Goal: Communication & Community: Answer question/provide support

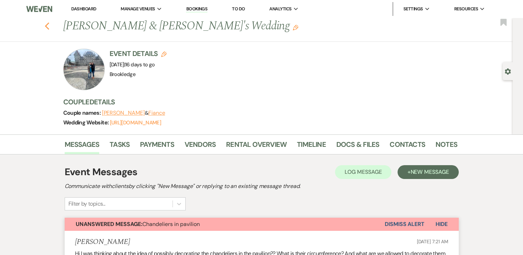
click at [50, 28] on icon "Previous" at bounding box center [47, 26] width 5 height 8
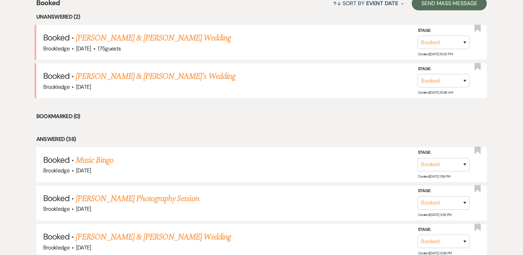
scroll to position [284, 0]
click at [137, 36] on link "[PERSON_NAME] & [PERSON_NAME] Wedding" at bounding box center [153, 38] width 155 height 12
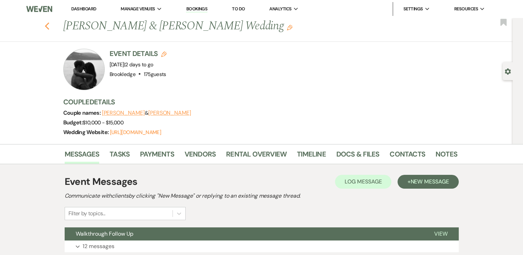
click at [50, 28] on icon "Previous" at bounding box center [47, 26] width 5 height 8
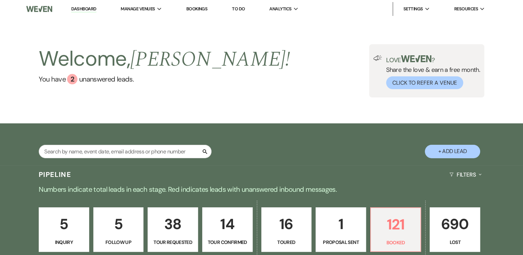
click at [88, 9] on link "Dashboard" at bounding box center [83, 9] width 25 height 7
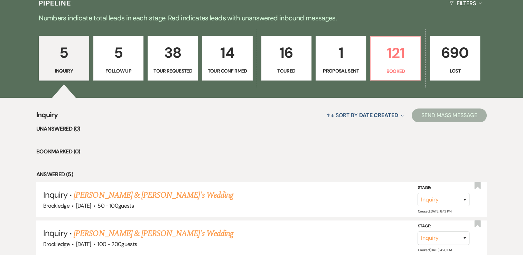
scroll to position [171, 0]
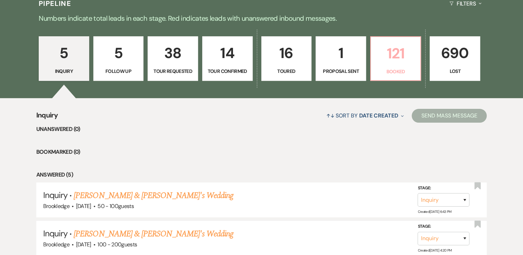
click at [379, 67] on link "121 Booked" at bounding box center [395, 58] width 51 height 45
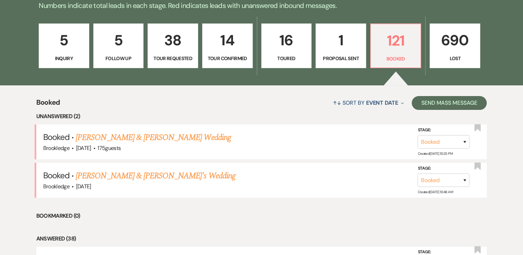
scroll to position [185, 0]
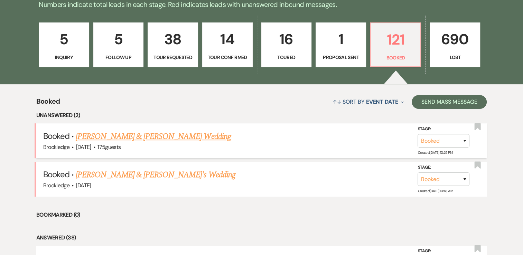
click at [143, 139] on link "Benjamin Firlit & Rylie Murray's Wedding" at bounding box center [153, 136] width 155 height 12
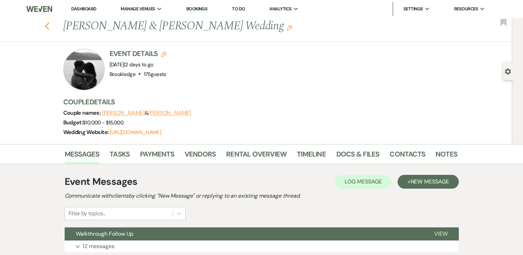
click at [50, 24] on icon "Previous" at bounding box center [47, 26] width 5 height 8
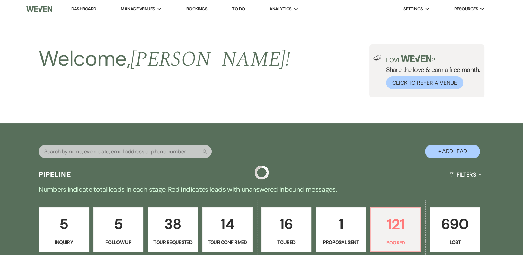
scroll to position [185, 0]
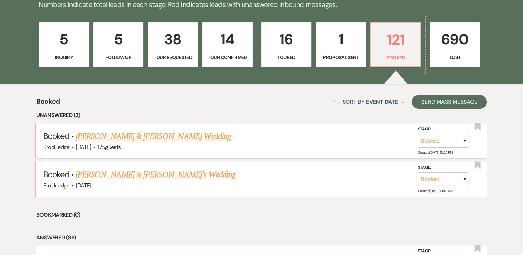
click at [162, 133] on link "Benjamin Firlit & Rylie Murray's Wedding" at bounding box center [153, 136] width 155 height 12
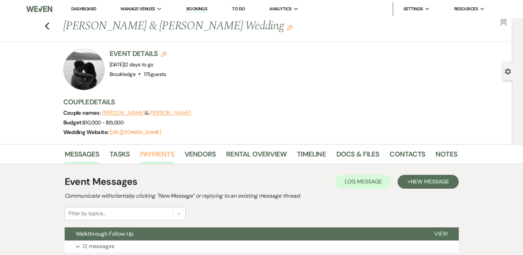
click at [158, 152] on link "Payments" at bounding box center [157, 156] width 34 height 15
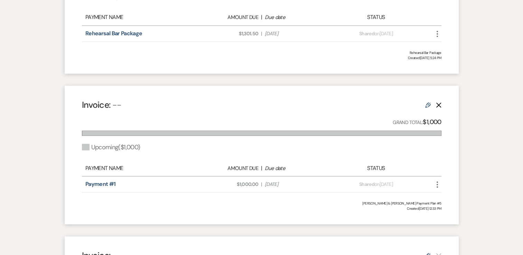
scroll to position [448, 0]
click at [437, 187] on use "button" at bounding box center [437, 185] width 1 height 6
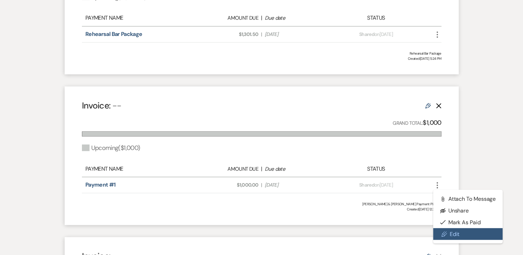
click at [458, 231] on link "Pencil Edit" at bounding box center [468, 234] width 70 height 12
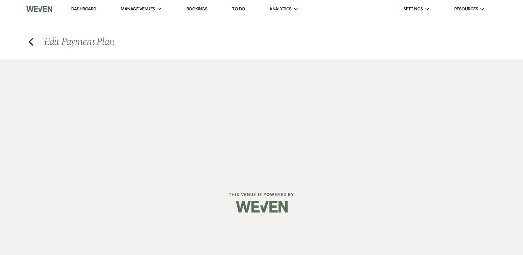
select select "2"
select select "percentage"
select select "true"
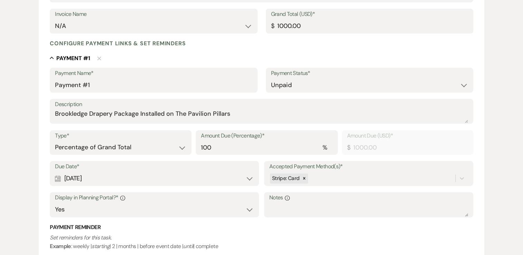
scroll to position [148, 0]
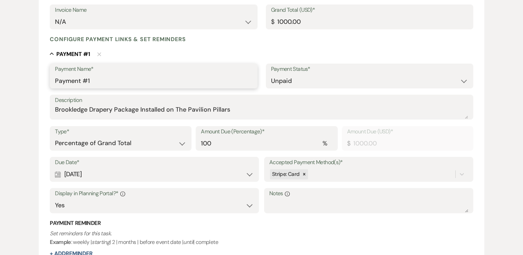
drag, startPoint x: 94, startPoint y: 77, endPoint x: 31, endPoint y: 81, distance: 63.1
click at [31, 81] on div "Edit Payment Plan Create link(s) to collect and/or log payments for this event:…" at bounding box center [262, 116] width 498 height 410
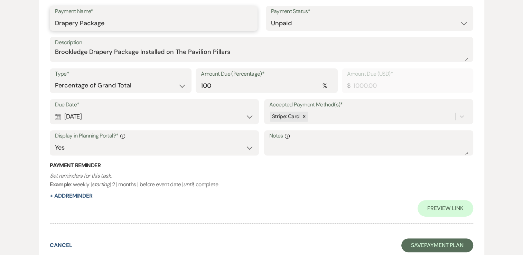
scroll to position [207, 0]
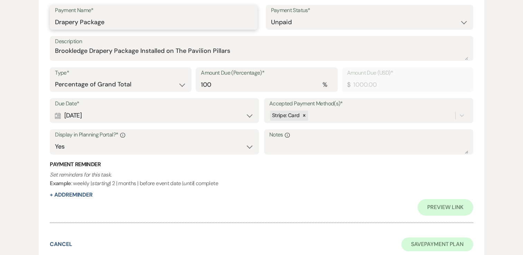
type input "Drapery Package"
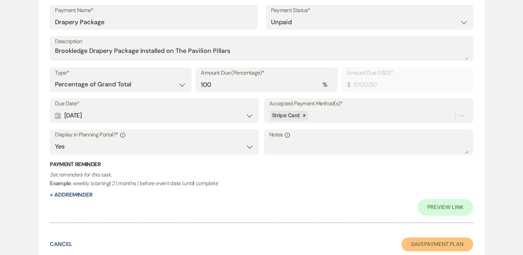
click at [426, 246] on button "Save Payment Plan" at bounding box center [438, 245] width 72 height 14
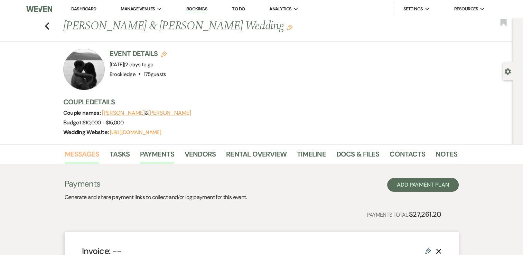
click at [85, 161] on link "Messages" at bounding box center [82, 156] width 35 height 15
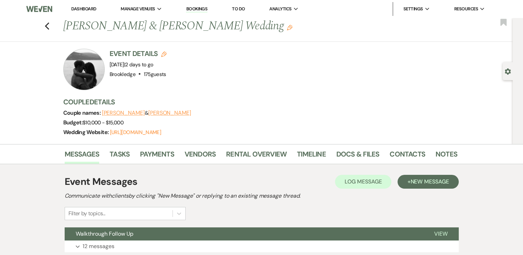
click at [45, 24] on div "Previous Benjamin Firlit & Rylie Murray's Wedding Edit Bookmark" at bounding box center [255, 30] width 516 height 24
click at [46, 24] on div "Previous Benjamin Firlit & Rylie Murray's Wedding Edit Bookmark" at bounding box center [255, 30] width 516 height 24
click at [47, 24] on div "Previous Benjamin Firlit & Rylie Murray's Wedding Edit Bookmark" at bounding box center [255, 30] width 516 height 24
click at [47, 25] on div "Previous Benjamin Firlit & Rylie Murray's Wedding Edit Bookmark" at bounding box center [255, 30] width 516 height 24
click at [48, 26] on use "button" at bounding box center [47, 26] width 4 height 8
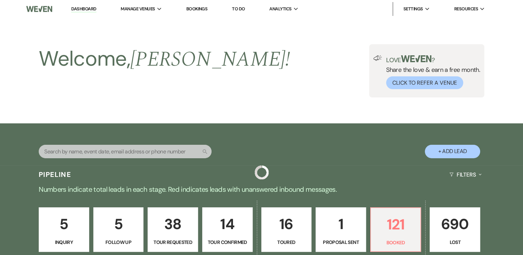
scroll to position [185, 0]
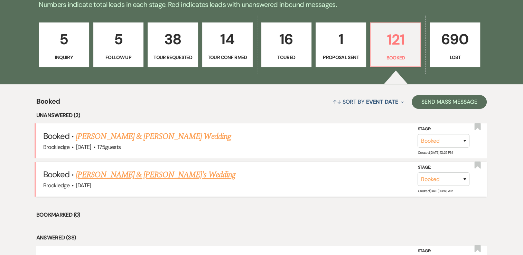
click at [141, 172] on link "[PERSON_NAME] & [PERSON_NAME]'s Wedding" at bounding box center [156, 175] width 160 height 12
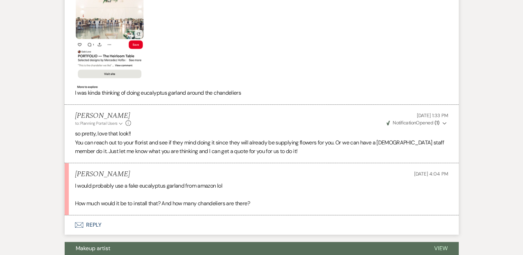
scroll to position [540, 0]
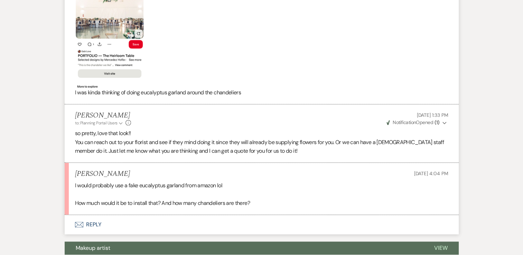
click at [112, 226] on button "Envelope Reply" at bounding box center [262, 224] width 394 height 19
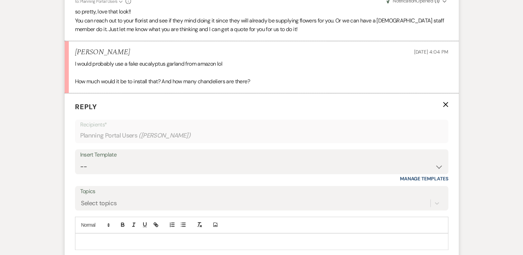
scroll to position [698, 0]
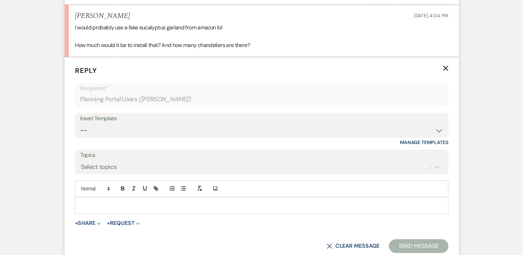
click at [123, 203] on p at bounding box center [262, 206] width 363 height 8
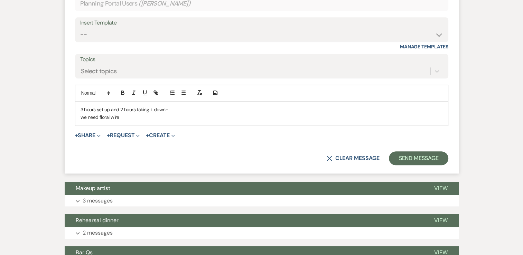
scroll to position [804, 0]
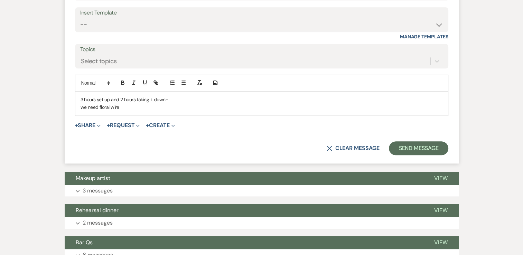
drag, startPoint x: 171, startPoint y: 97, endPoint x: 81, endPoint y: 97, distance: 89.9
click at [81, 97] on p "3 hours set up and 2 hours taking it down-" at bounding box center [262, 100] width 363 height 8
click at [83, 99] on p "it would be $450 for set up and take down," at bounding box center [262, 100] width 363 height 8
click at [174, 103] on p "we need floral wire" at bounding box center [262, 107] width 363 height 8
click at [174, 99] on p "It would be $450 for set up and take down," at bounding box center [262, 100] width 363 height 8
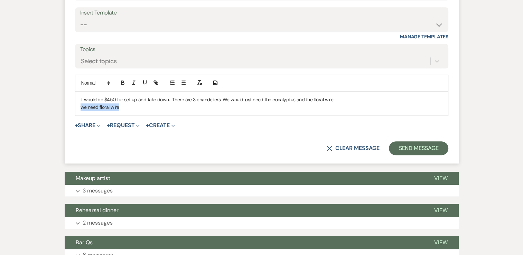
drag, startPoint x: 125, startPoint y: 106, endPoint x: 79, endPoint y: 109, distance: 46.1
click at [79, 109] on div "It would be $450 for set up and take down. There are 3 chandeliers. We would ju…" at bounding box center [261, 104] width 373 height 24
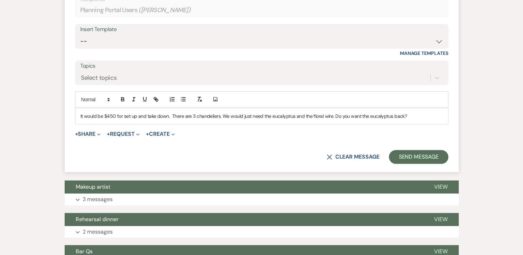
scroll to position [789, 0]
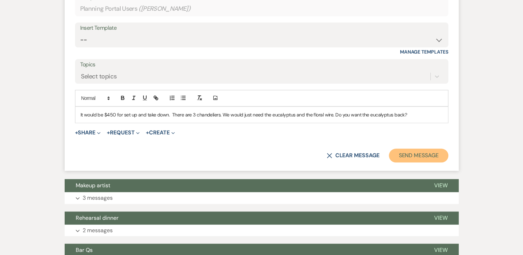
click at [426, 154] on button "Send Message" at bounding box center [418, 156] width 59 height 14
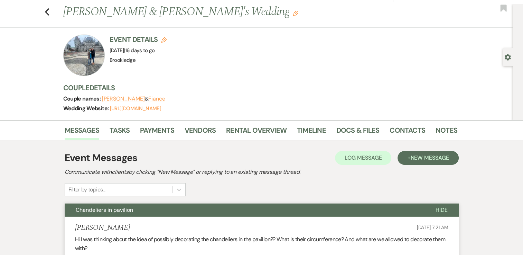
scroll to position [8, 0]
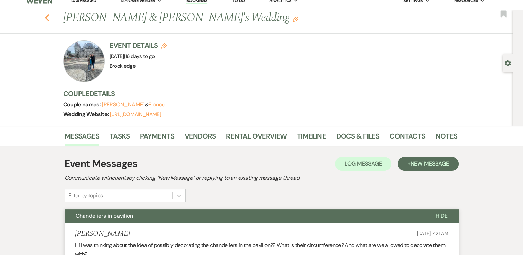
click at [50, 13] on button "Previous" at bounding box center [47, 17] width 5 height 10
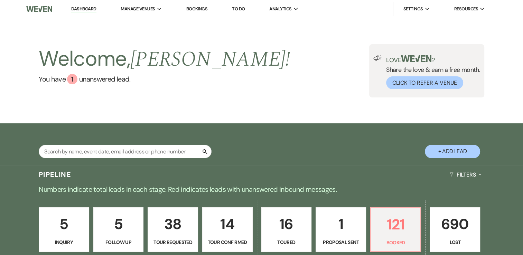
click at [76, 6] on link "Dashboard" at bounding box center [83, 9] width 25 height 7
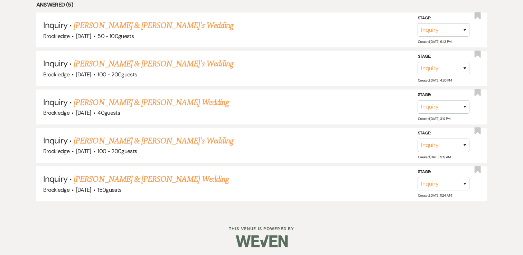
scroll to position [210, 0]
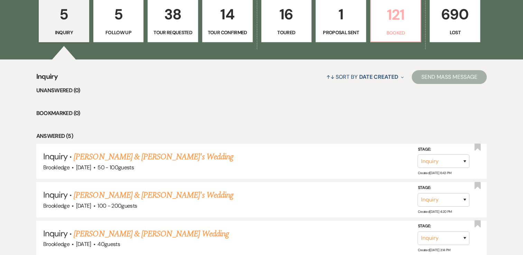
click at [407, 22] on p "121" at bounding box center [396, 14] width 42 height 23
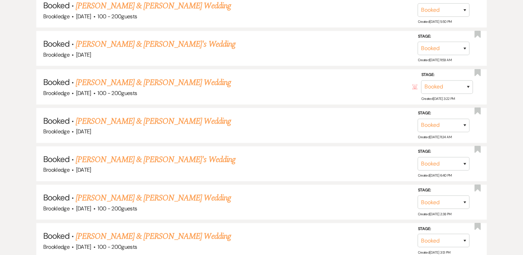
scroll to position [1362, 0]
click at [125, 153] on link "Kory & Evelyn's Wedding" at bounding box center [156, 159] width 160 height 12
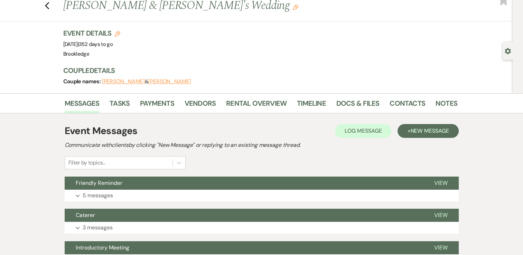
scroll to position [21, 0]
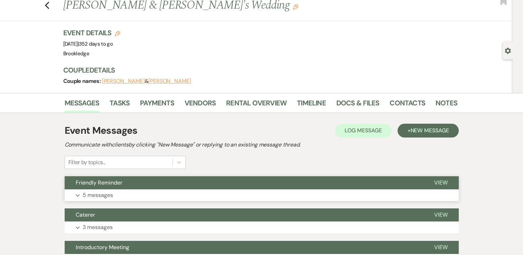
click at [361, 187] on button "Friendly Reminder" at bounding box center [244, 182] width 359 height 13
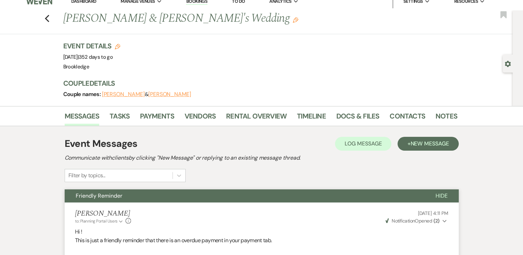
scroll to position [0, 0]
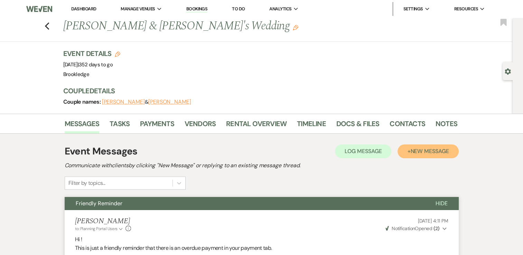
click at [414, 155] on button "+ New Message" at bounding box center [428, 152] width 61 height 14
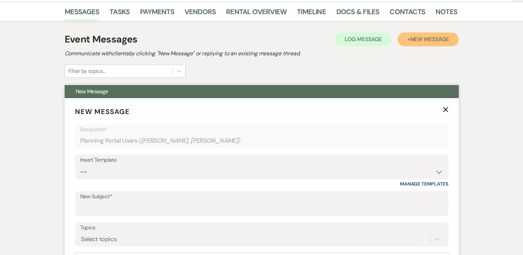
scroll to position [132, 0]
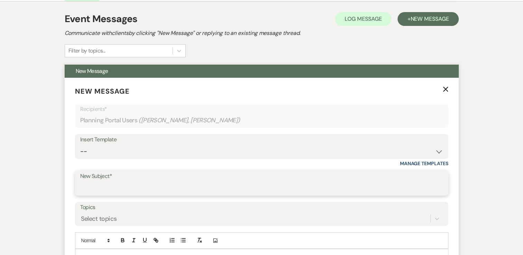
click at [134, 182] on input "New Subject*" at bounding box center [261, 188] width 363 height 13
type input "Social Media Post"
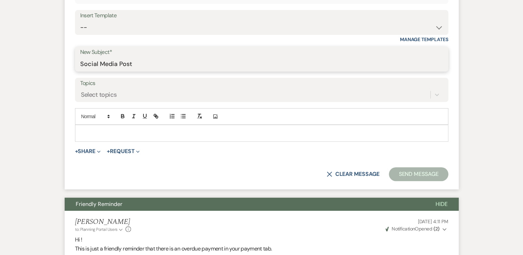
scroll to position [257, 0]
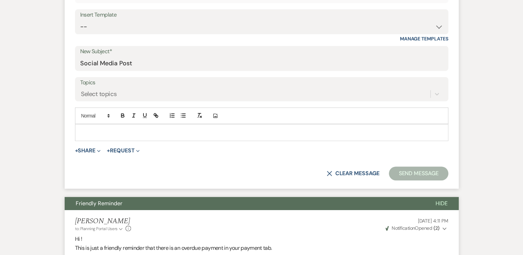
click at [160, 12] on div "Insert Template" at bounding box center [261, 15] width 363 height 10
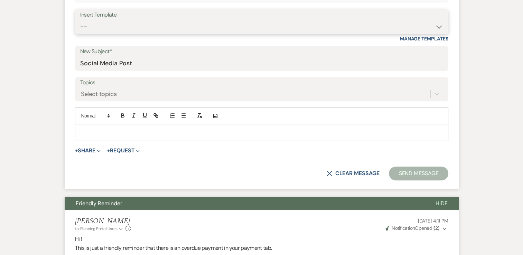
click at [157, 20] on select "-- Weven Planning Portal Introduction (Booked Events) Inquiry Response Welcome …" at bounding box center [261, 26] width 363 height 13
select select "4759"
click at [80, 20] on select "-- Weven Planning Portal Introduction (Booked Events) Inquiry Response Welcome …" at bounding box center [261, 26] width 363 height 13
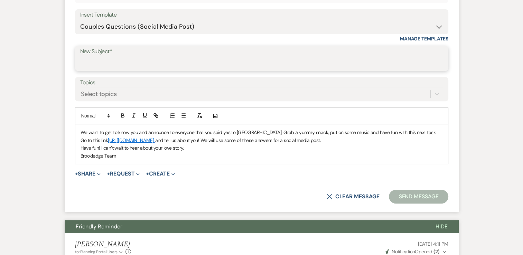
click at [120, 63] on input "New Subject*" at bounding box center [261, 63] width 363 height 13
type input "Social Media Post"
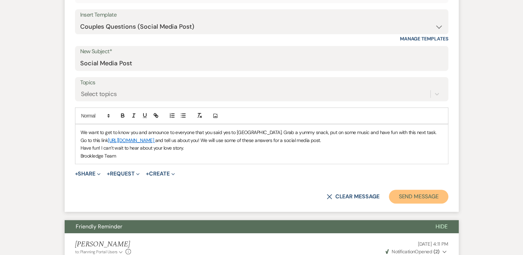
click at [412, 196] on button "Send Message" at bounding box center [418, 197] width 59 height 14
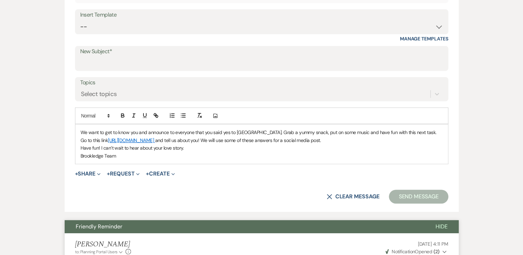
scroll to position [1, 0]
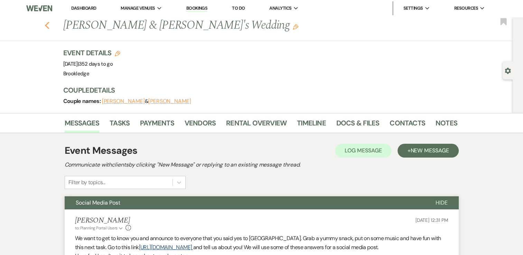
click at [47, 26] on use "button" at bounding box center [47, 26] width 4 height 8
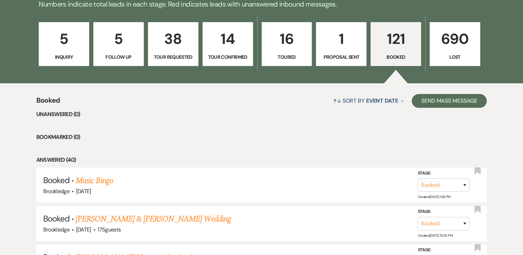
scroll to position [213, 0]
